Goal: Find specific page/section: Find specific page/section

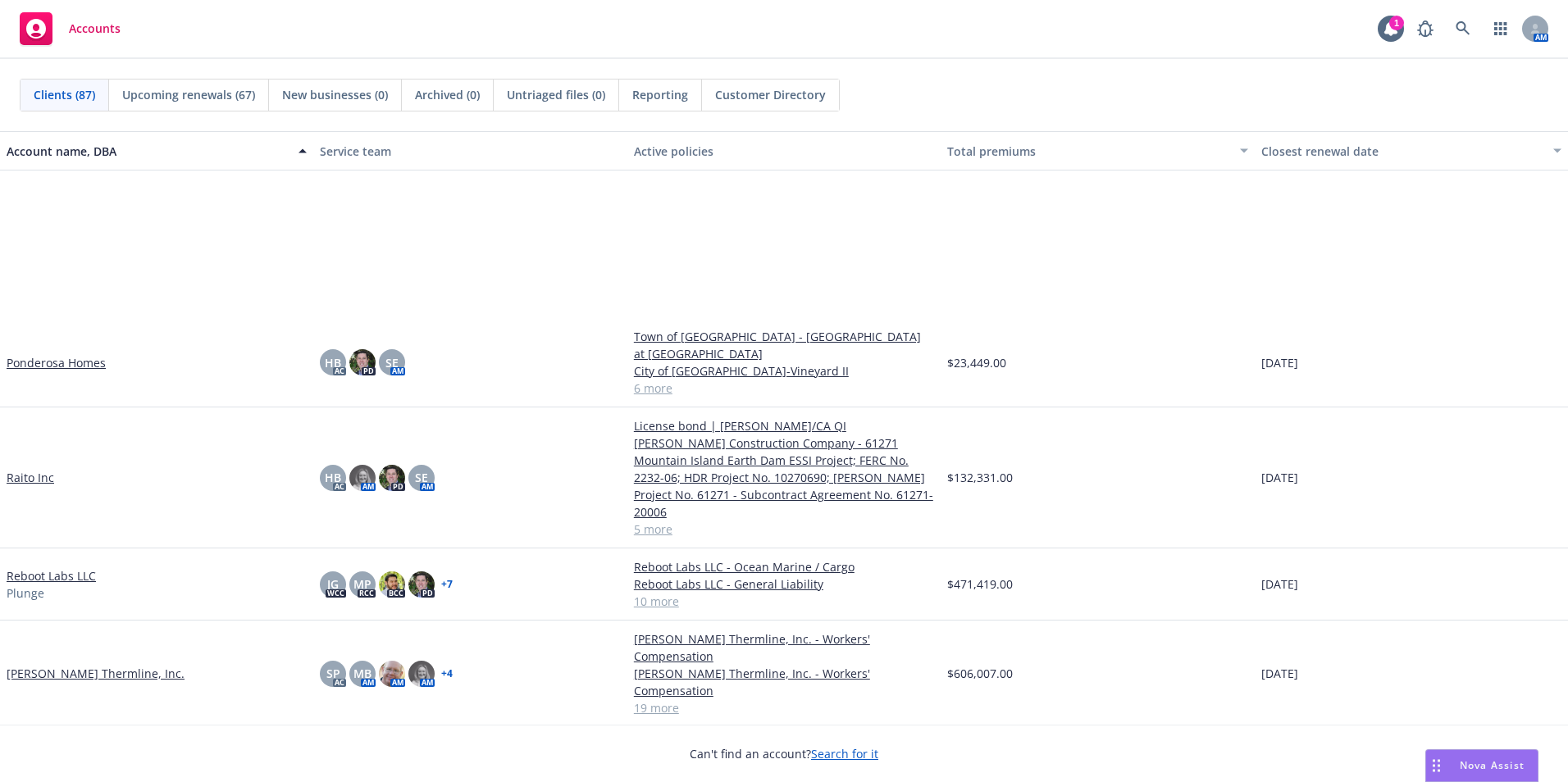
scroll to position [3935, 0]
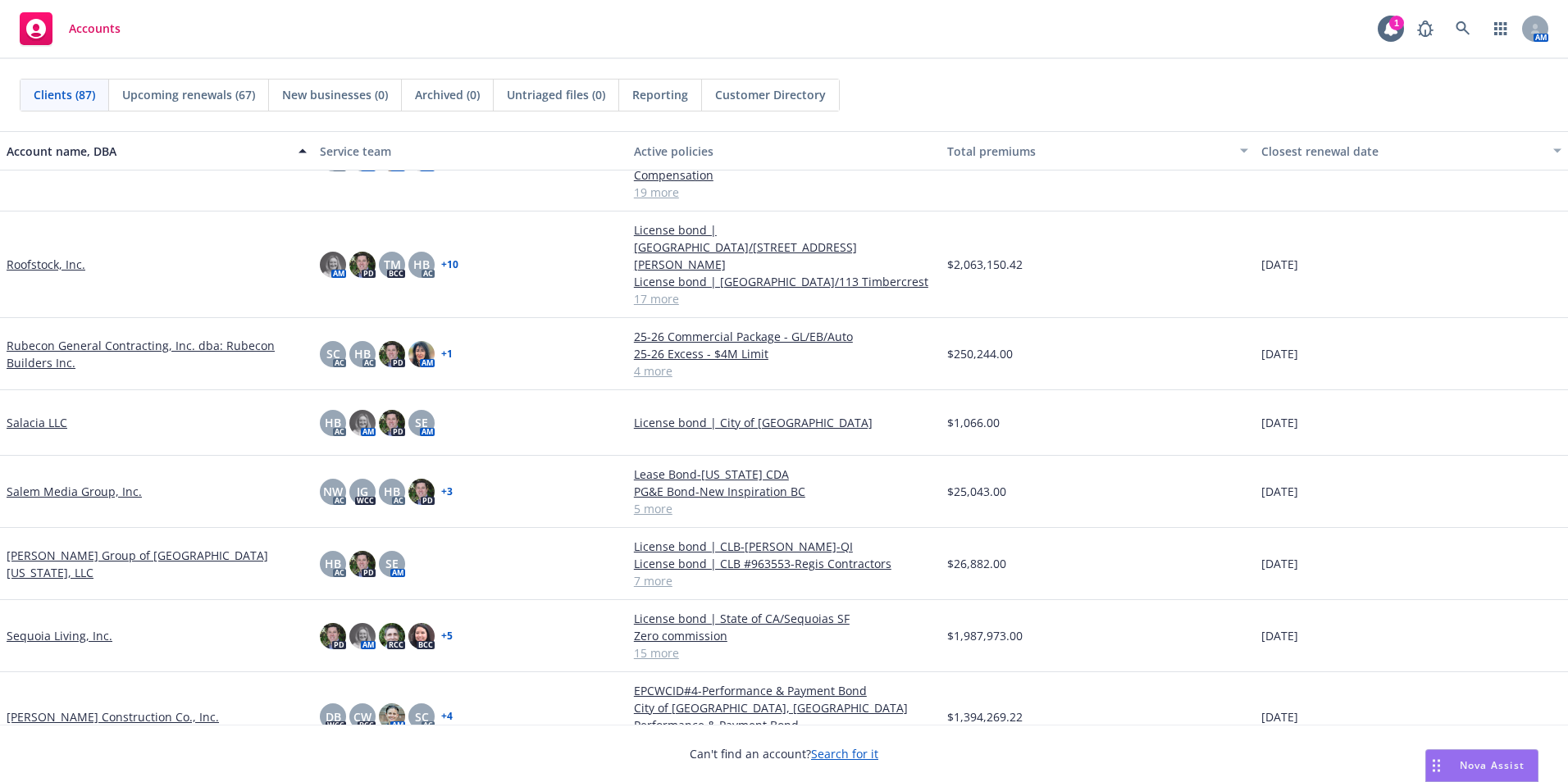
click at [83, 337] on link "Rubecon General Contracting, Inc. dba: Rubecon Builders Inc." at bounding box center [156, 354] width 300 height 35
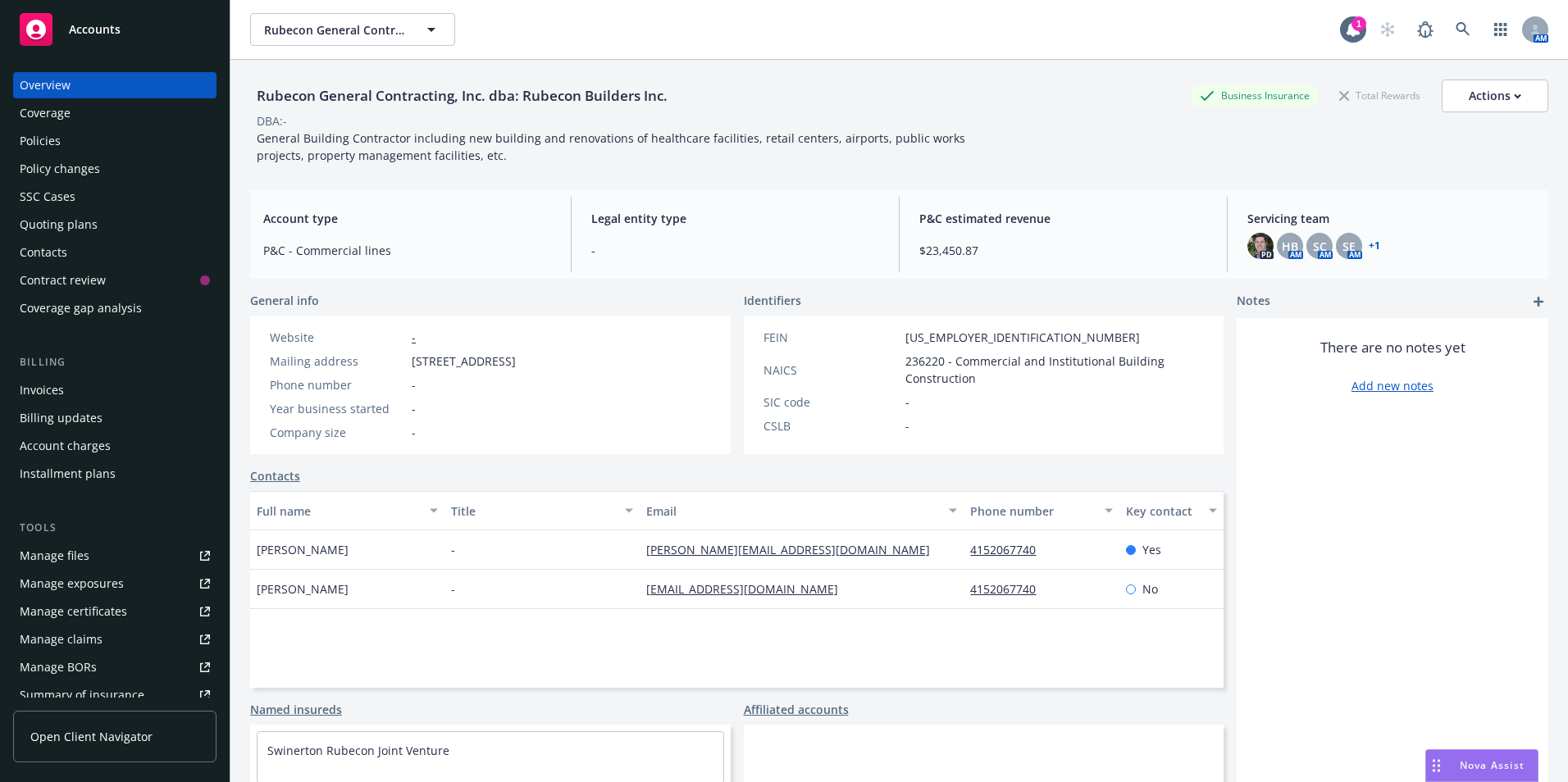
click at [41, 143] on div "Policies" at bounding box center [40, 141] width 41 height 26
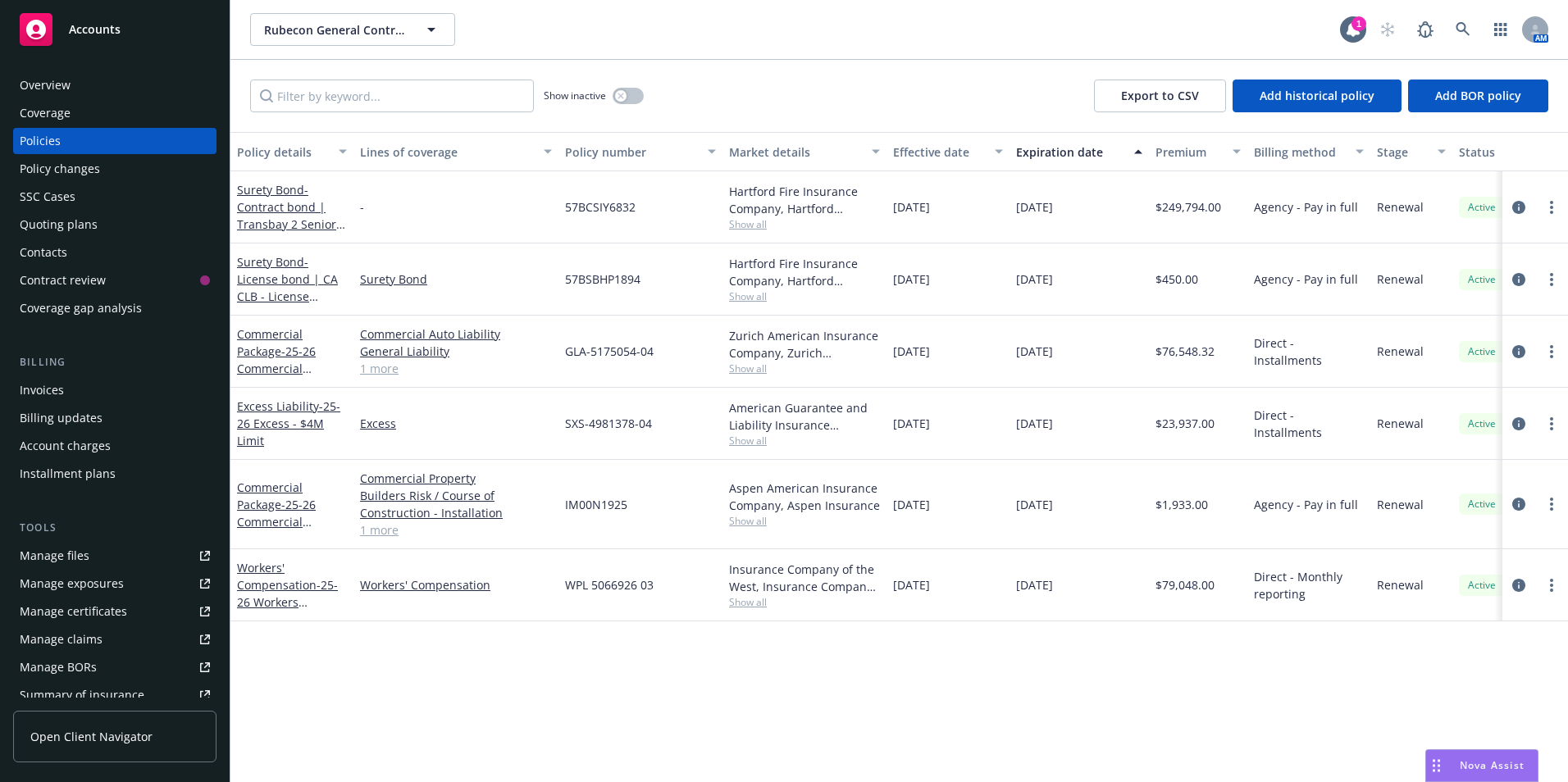
click at [436, 79] on div "Show inactive Export to CSV Add historical policy Add BOR policy" at bounding box center [899, 95] width 1337 height 72
click at [361, 92] on input "Filter by keyword..." at bounding box center [392, 96] width 284 height 33
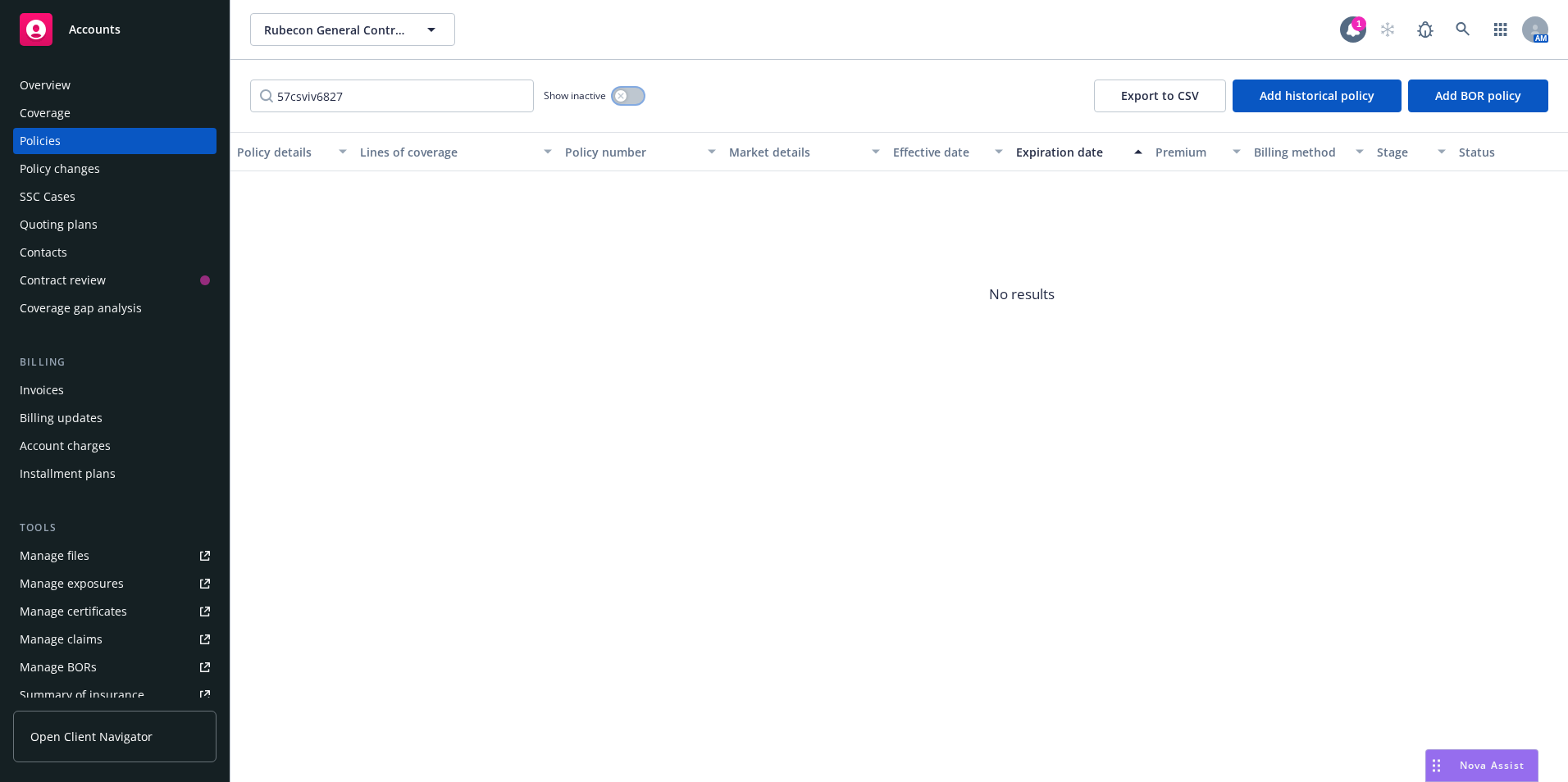
click at [624, 96] on icon "button" at bounding box center [621, 96] width 7 height 7
drag, startPoint x: 351, startPoint y: 104, endPoint x: 279, endPoint y: 100, distance: 72.1
click at [279, 100] on input "57csviv6827" at bounding box center [392, 96] width 284 height 33
paste input "BCSIY"
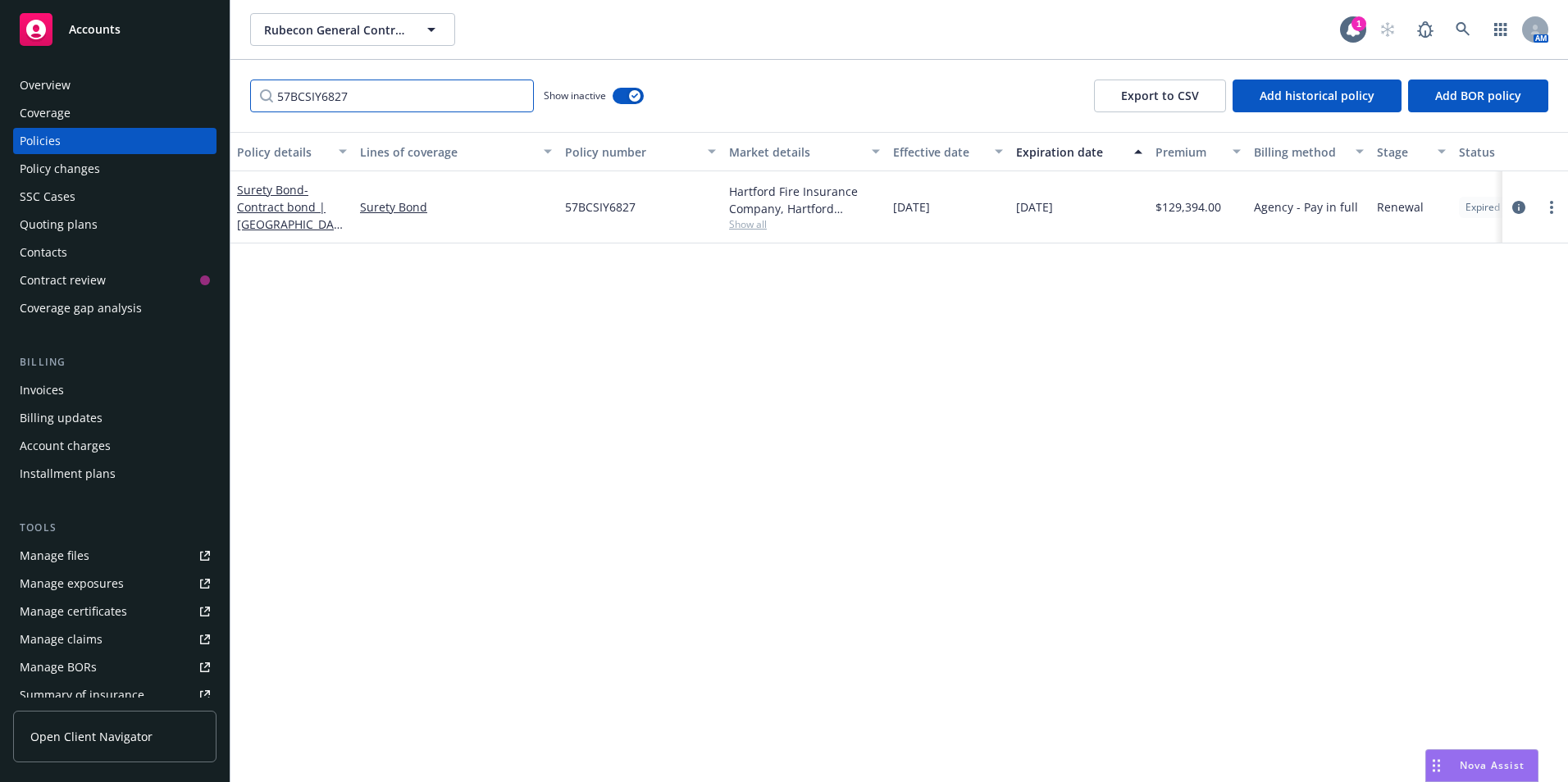
type input "57BCSIY6827"
